Goal: Check status: Check status

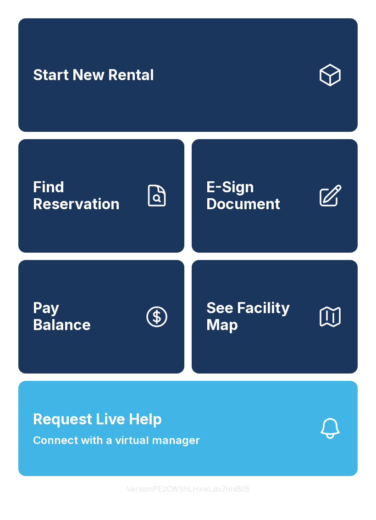
click at [112, 208] on span "Find Reservation" at bounding box center [85, 195] width 104 height 33
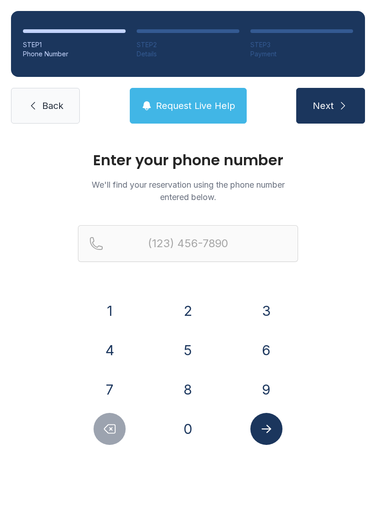
click at [182, 387] on button "8" at bounding box center [188, 390] width 32 height 32
click at [110, 320] on button "1" at bounding box center [109, 311] width 32 height 32
click at [263, 315] on button "3" at bounding box center [266, 311] width 32 height 32
click at [113, 351] on button "4" at bounding box center [109, 350] width 32 height 32
click at [191, 396] on button "8" at bounding box center [188, 390] width 32 height 32
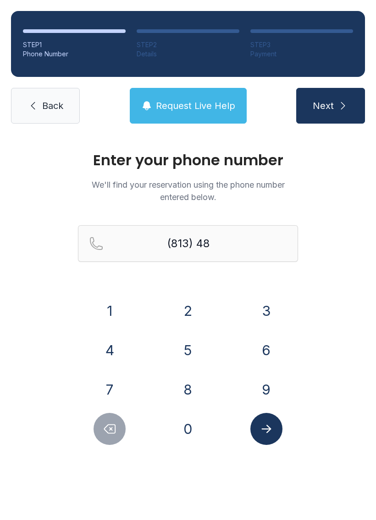
click at [189, 307] on button "2" at bounding box center [188, 311] width 32 height 32
click at [190, 345] on button "5" at bounding box center [188, 350] width 32 height 32
click at [264, 390] on button "9" at bounding box center [266, 390] width 32 height 32
click at [192, 308] on button "2" at bounding box center [188, 311] width 32 height 32
click at [267, 386] on button "9" at bounding box center [266, 390] width 32 height 32
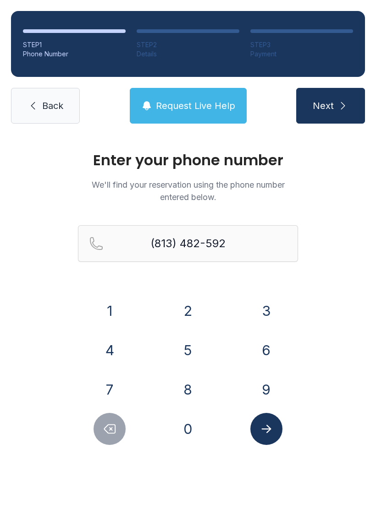
type input "[PHONE_NUMBER]"
click at [269, 430] on icon "Submit lookup form" at bounding box center [266, 429] width 10 height 8
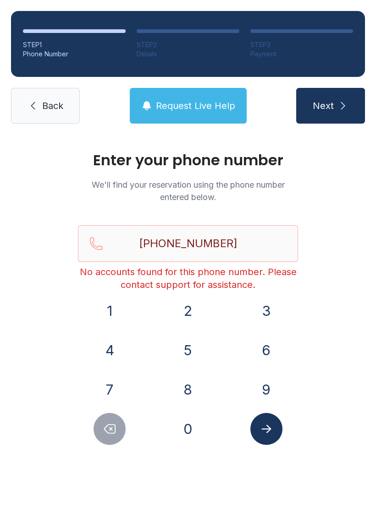
click at [52, 103] on span "Back" at bounding box center [52, 105] width 21 height 13
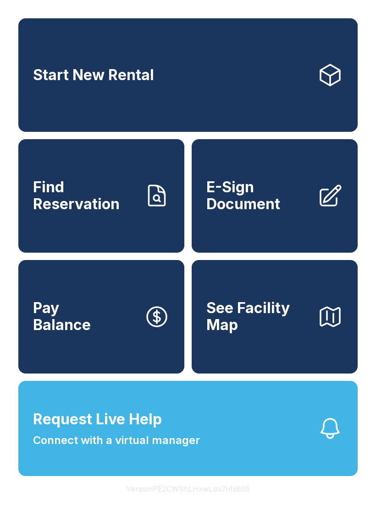
click at [143, 217] on link "Find Reservation" at bounding box center [101, 196] width 166 height 114
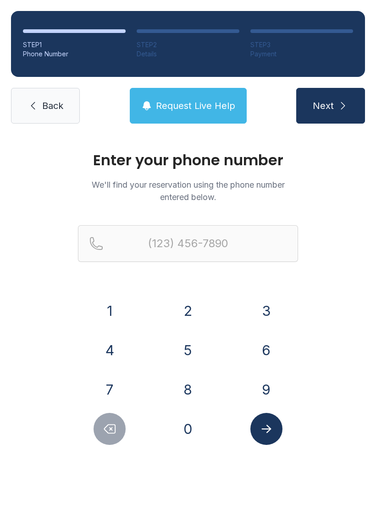
click at [194, 386] on button "8" at bounding box center [188, 390] width 32 height 32
click at [118, 313] on button "1" at bounding box center [109, 311] width 32 height 32
click at [267, 312] on button "3" at bounding box center [266, 311] width 32 height 32
click at [116, 355] on button "4" at bounding box center [109, 350] width 32 height 32
click at [193, 401] on button "8" at bounding box center [188, 390] width 32 height 32
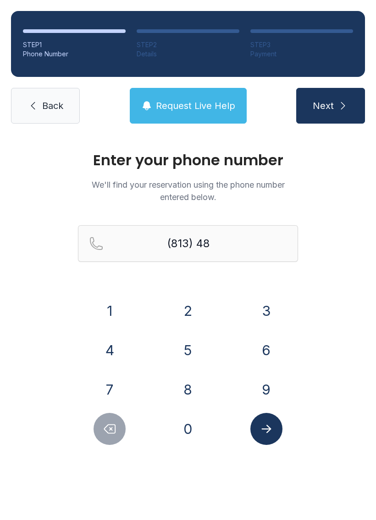
click at [187, 316] on button "2" at bounding box center [188, 311] width 32 height 32
click at [188, 355] on button "5" at bounding box center [188, 350] width 32 height 32
click at [262, 392] on button "9" at bounding box center [266, 390] width 32 height 32
click at [191, 309] on button "2" at bounding box center [188, 311] width 32 height 32
click at [271, 391] on button "9" at bounding box center [266, 390] width 32 height 32
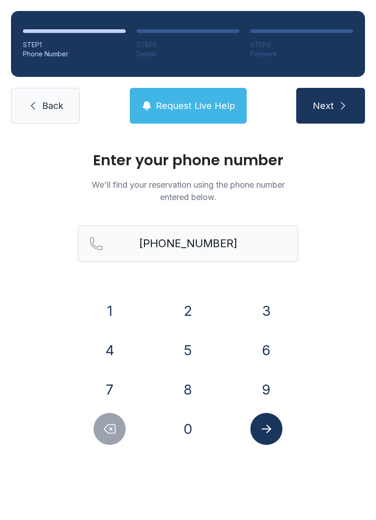
click at [268, 424] on icon "Submit lookup form" at bounding box center [266, 429] width 14 height 14
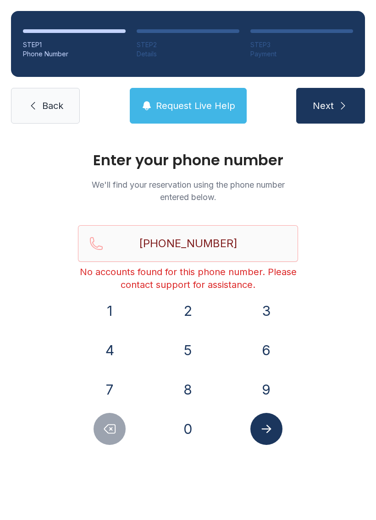
click at [154, 115] on button "Request Live Help" at bounding box center [188, 106] width 117 height 36
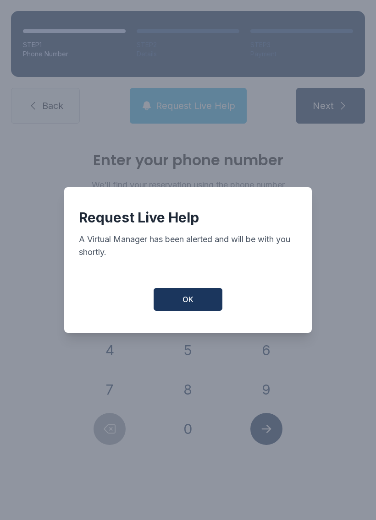
click at [194, 308] on button "OK" at bounding box center [187, 299] width 69 height 23
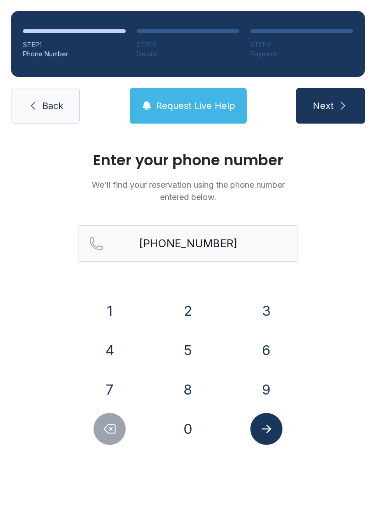
click at [224, 101] on span "Request Live Help" at bounding box center [195, 105] width 79 height 13
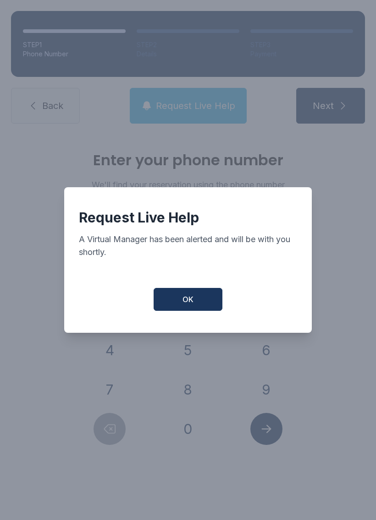
click at [197, 311] on button "OK" at bounding box center [187, 299] width 69 height 23
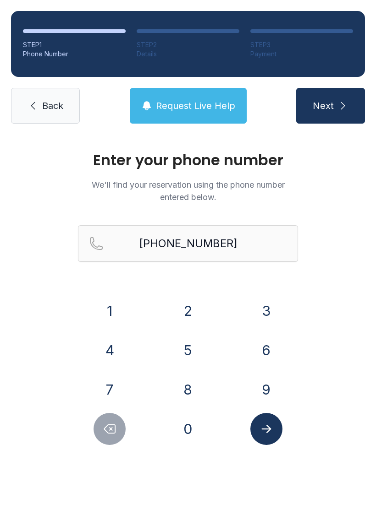
click at [197, 388] on button "8" at bounding box center [188, 390] width 32 height 32
click at [112, 431] on icon "Delete number" at bounding box center [110, 429] width 14 height 14
click at [120, 424] on button "Delete number" at bounding box center [109, 429] width 32 height 32
click at [110, 434] on icon "Delete number" at bounding box center [110, 429] width 14 height 14
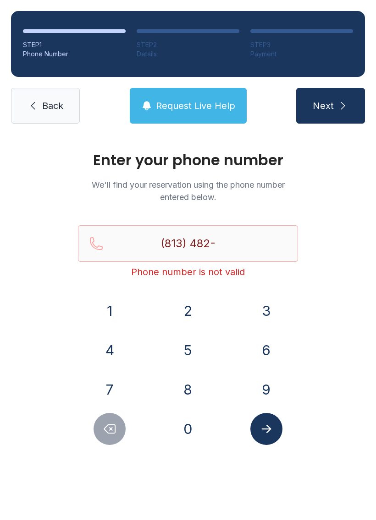
click at [110, 434] on icon "Delete number" at bounding box center [110, 429] width 14 height 14
click at [115, 433] on icon "Delete number" at bounding box center [109, 429] width 11 height 9
click at [113, 432] on icon "Delete number" at bounding box center [110, 429] width 14 height 14
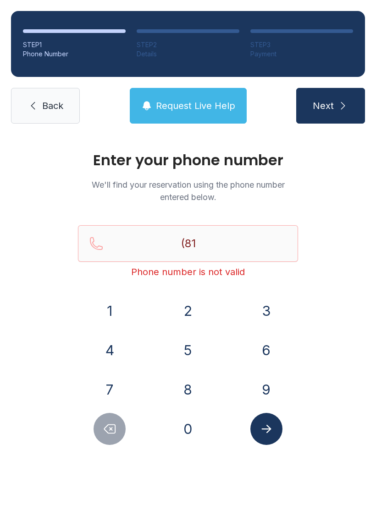
type input "(8"
click at [118, 431] on button "Delete number" at bounding box center [109, 429] width 32 height 32
click at [208, 113] on button "Request Live Help" at bounding box center [188, 106] width 117 height 36
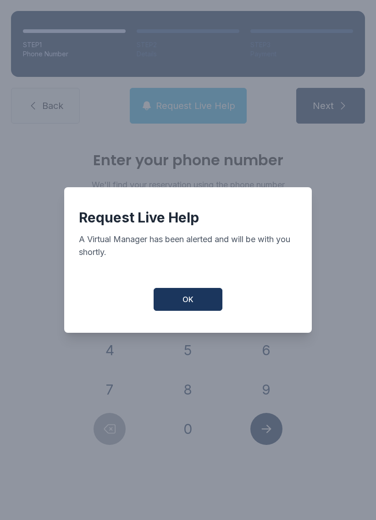
click at [197, 311] on button "OK" at bounding box center [187, 299] width 69 height 23
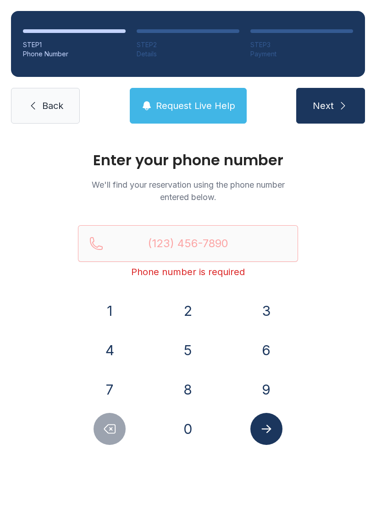
click at [200, 386] on button "8" at bounding box center [188, 390] width 32 height 32
click at [258, 304] on button "3" at bounding box center [266, 311] width 32 height 32
click at [115, 425] on icon "Delete number" at bounding box center [110, 429] width 14 height 14
click at [120, 312] on button "1" at bounding box center [109, 311] width 32 height 32
click at [263, 309] on button "3" at bounding box center [266, 311] width 32 height 32
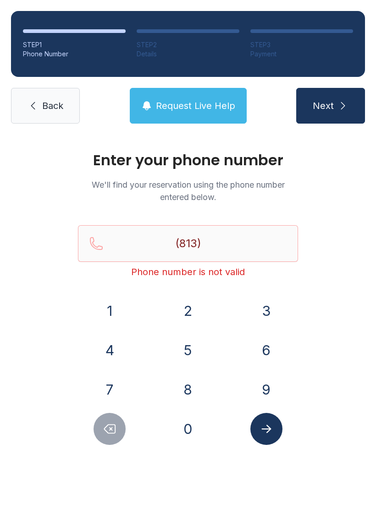
click at [186, 349] on button "5" at bounding box center [188, 350] width 32 height 32
click at [276, 386] on button "9" at bounding box center [266, 390] width 32 height 32
click at [244, 307] on div "3" at bounding box center [266, 311] width 64 height 32
click at [260, 311] on button "3" at bounding box center [266, 311] width 32 height 32
click at [195, 380] on button "8" at bounding box center [188, 390] width 32 height 32
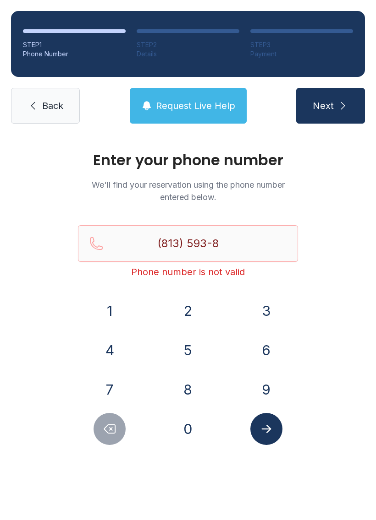
click at [194, 379] on button "8" at bounding box center [188, 390] width 32 height 32
click at [121, 304] on button "1" at bounding box center [109, 311] width 32 height 32
click at [125, 348] on button "4" at bounding box center [109, 350] width 32 height 32
type input "[PHONE_NUMBER]"
click at [265, 429] on icon "Submit lookup form" at bounding box center [266, 429] width 10 height 8
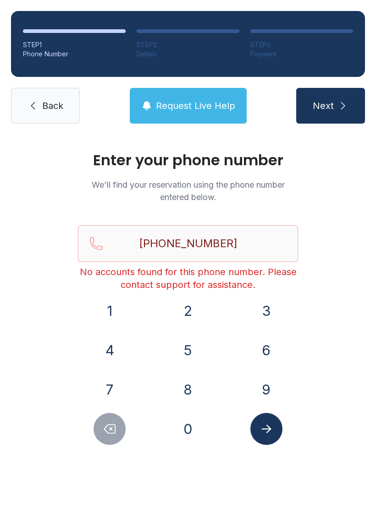
click at [352, 104] on button "Next" at bounding box center [330, 106] width 69 height 36
click at [273, 426] on icon "Submit lookup form" at bounding box center [266, 429] width 14 height 14
click at [277, 431] on button "Submit lookup form" at bounding box center [266, 429] width 32 height 32
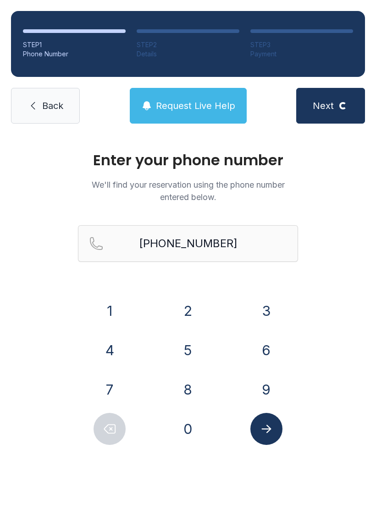
click at [273, 437] on button "Submit lookup form" at bounding box center [266, 429] width 32 height 32
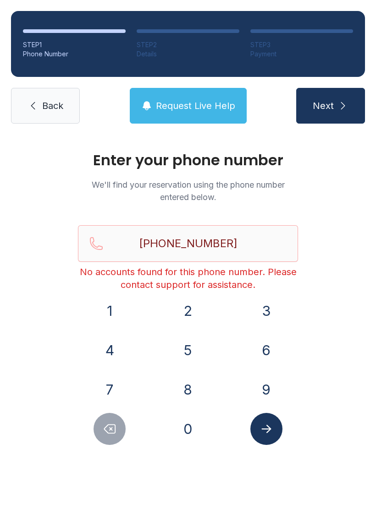
click at [197, 110] on span "Request Live Help" at bounding box center [195, 105] width 79 height 13
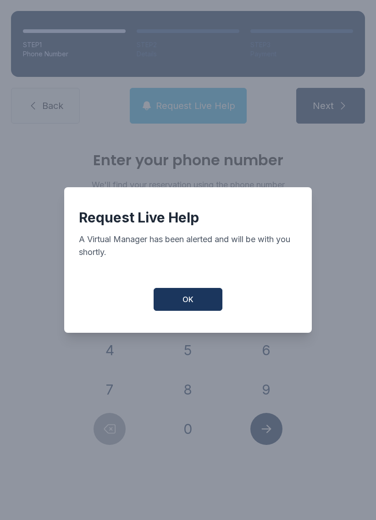
click at [201, 303] on button "OK" at bounding box center [187, 299] width 69 height 23
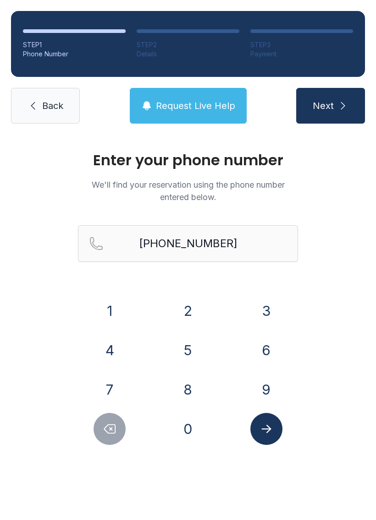
click at [213, 117] on button "Request Live Help" at bounding box center [188, 106] width 117 height 36
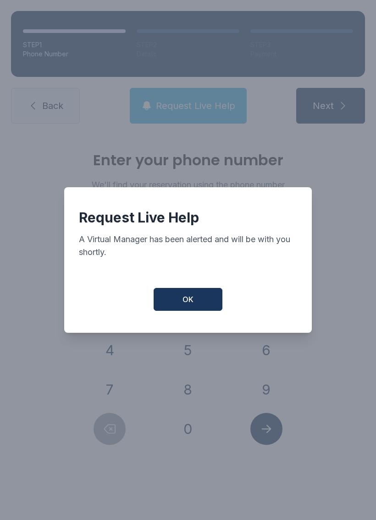
click at [193, 311] on button "OK" at bounding box center [187, 299] width 69 height 23
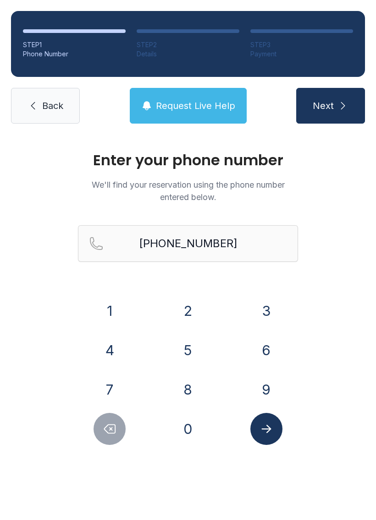
click at [184, 106] on span "Request Live Help" at bounding box center [195, 105] width 79 height 13
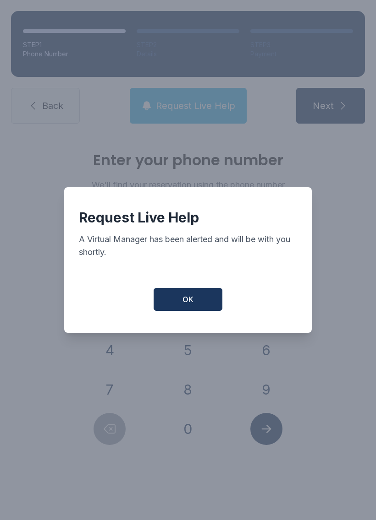
click at [211, 311] on button "OK" at bounding box center [187, 299] width 69 height 23
